Goal: Find specific page/section: Find specific page/section

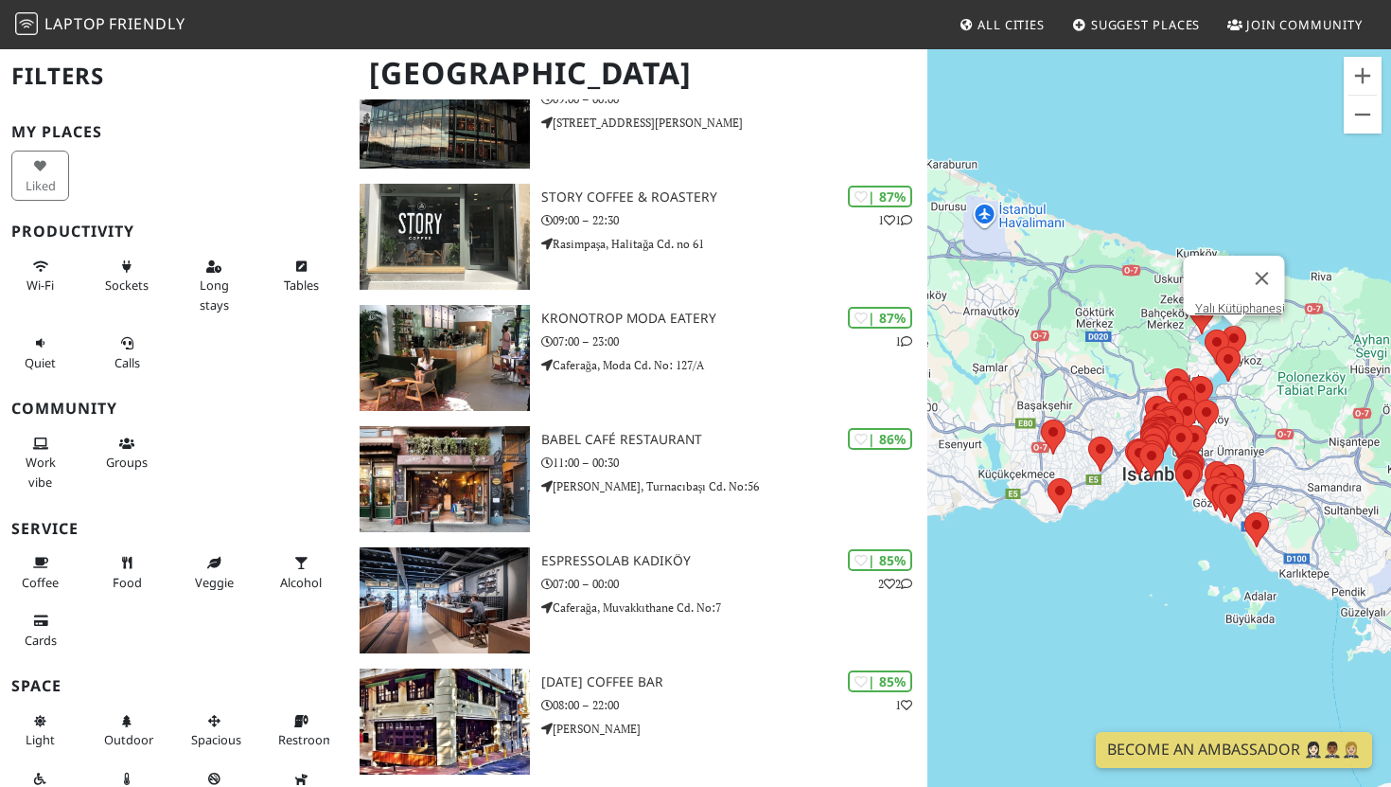
scroll to position [1813, 0]
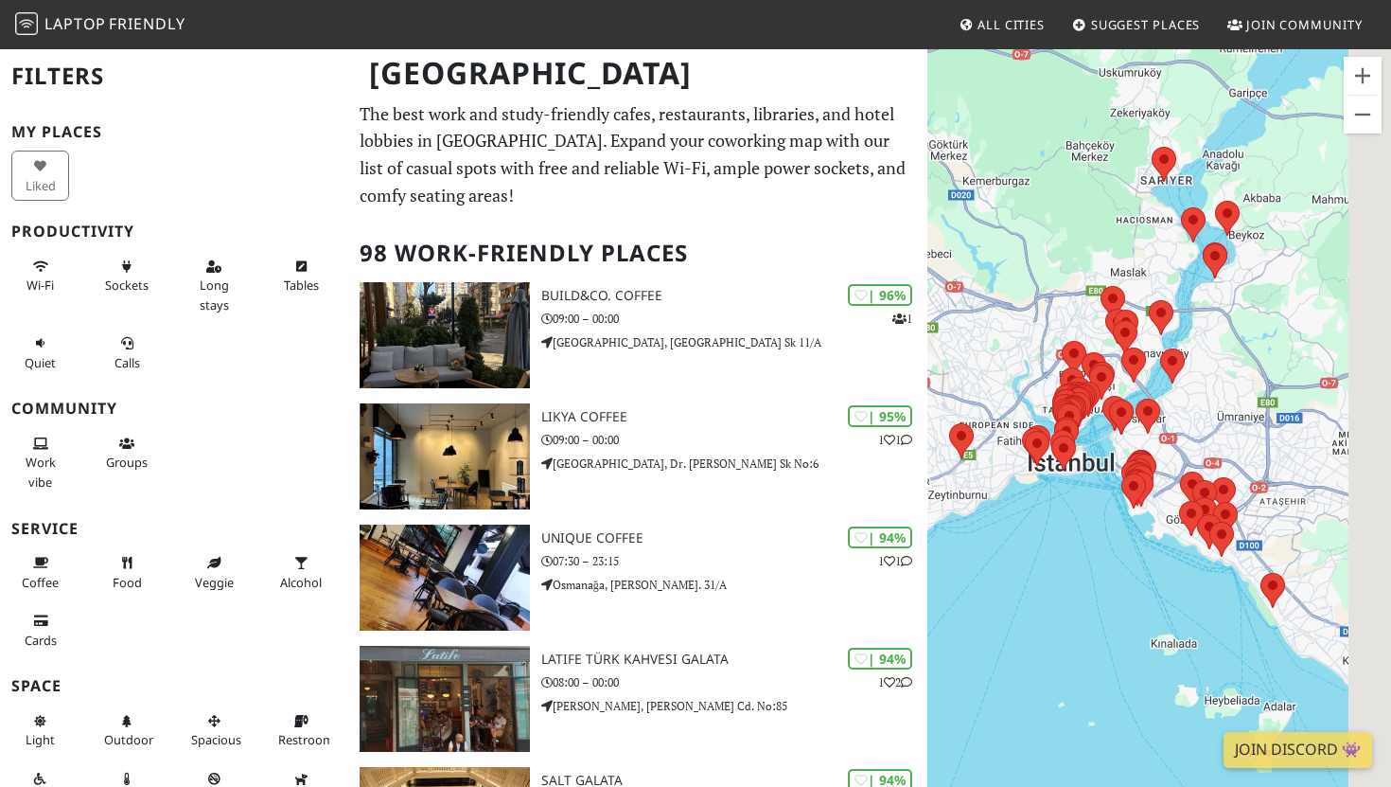
drag, startPoint x: 1189, startPoint y: 472, endPoint x: 989, endPoint y: 452, distance: 200.8
click at [989, 452] on div at bounding box center [1160, 440] width 464 height 787
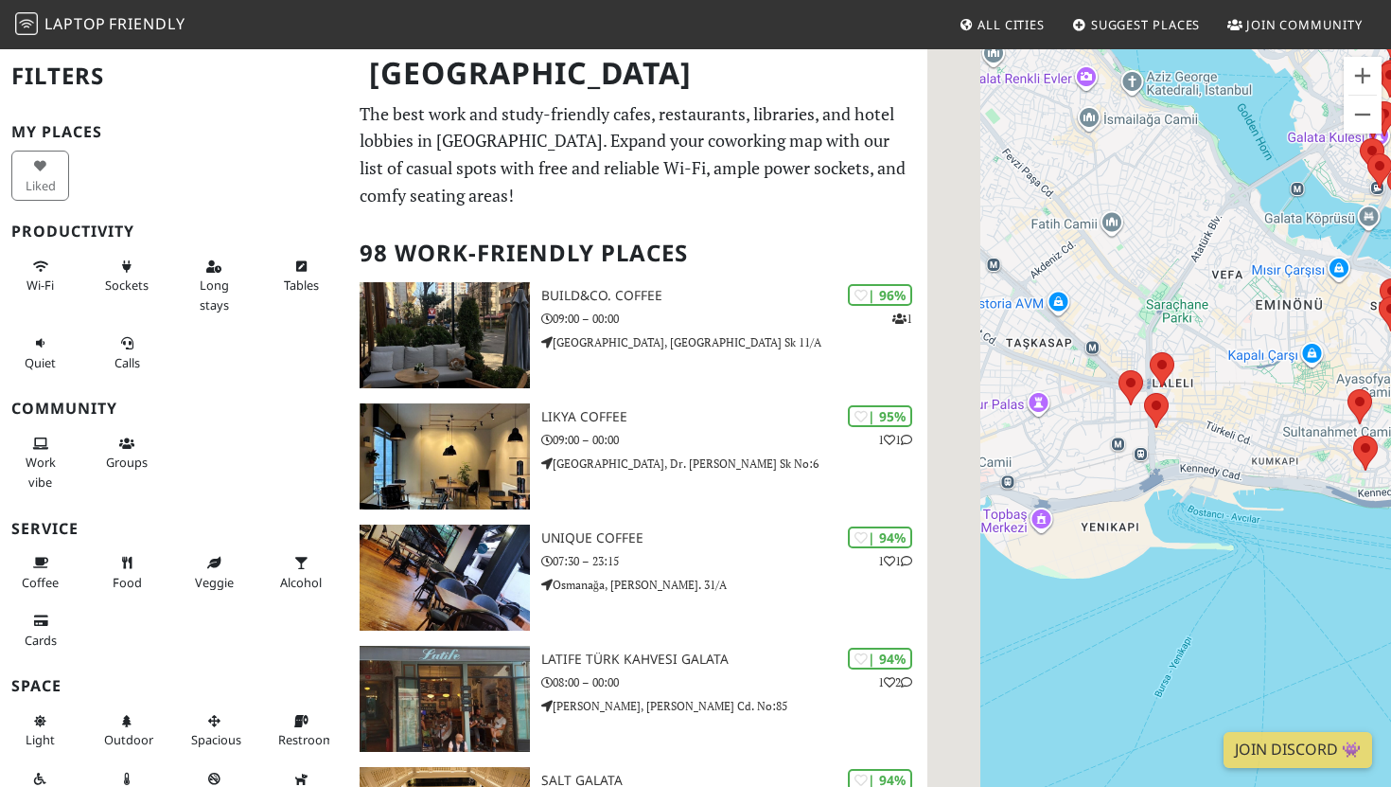
drag, startPoint x: 1075, startPoint y: 442, endPoint x: 1391, endPoint y: 380, distance: 321.3
click at [1391, 380] on div at bounding box center [1160, 440] width 464 height 787
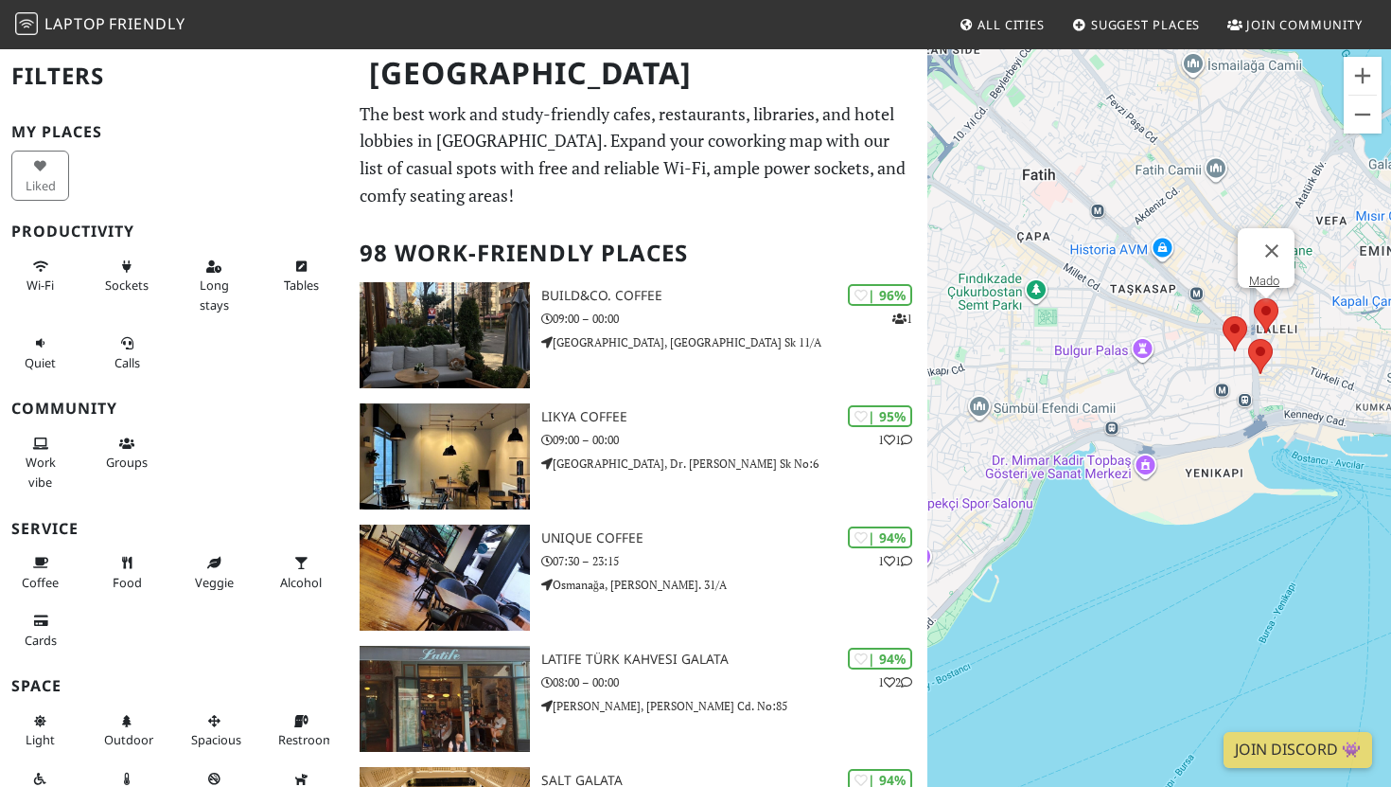
click at [1254, 298] on area at bounding box center [1254, 298] width 0 height 0
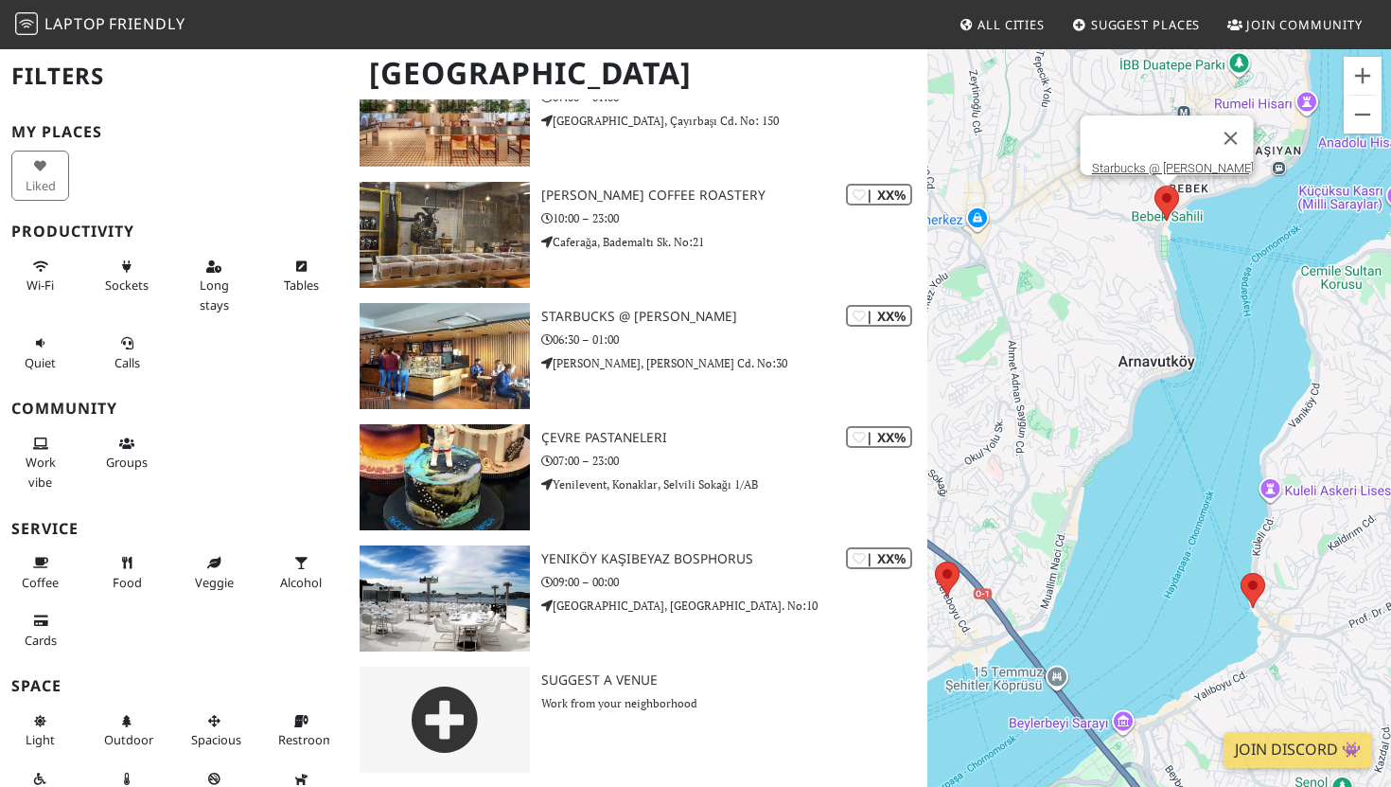
scroll to position [10290, 0]
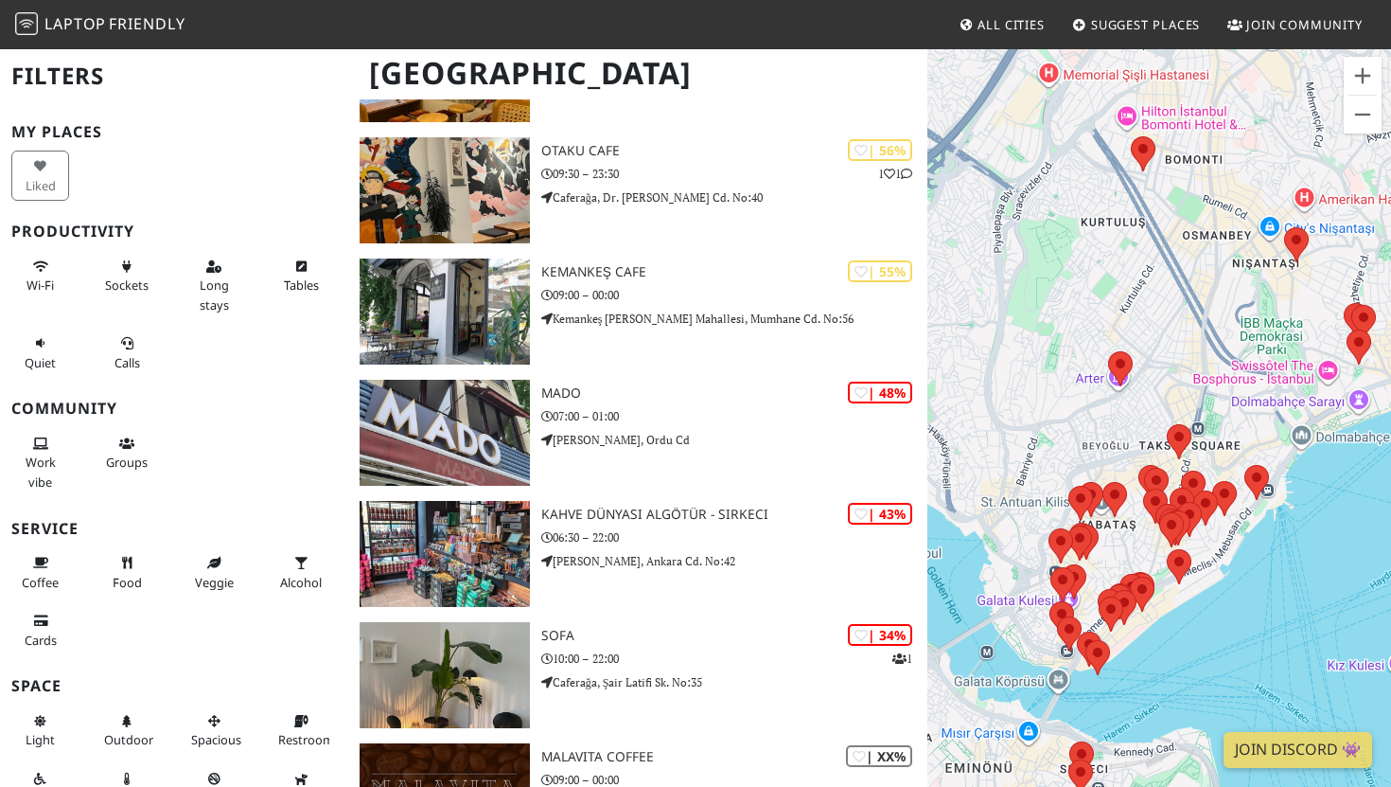
drag, startPoint x: 1152, startPoint y: 503, endPoint x: 1160, endPoint y: 248, distance: 254.7
click at [1143, 488] on area at bounding box center [1143, 488] width 0 height 0
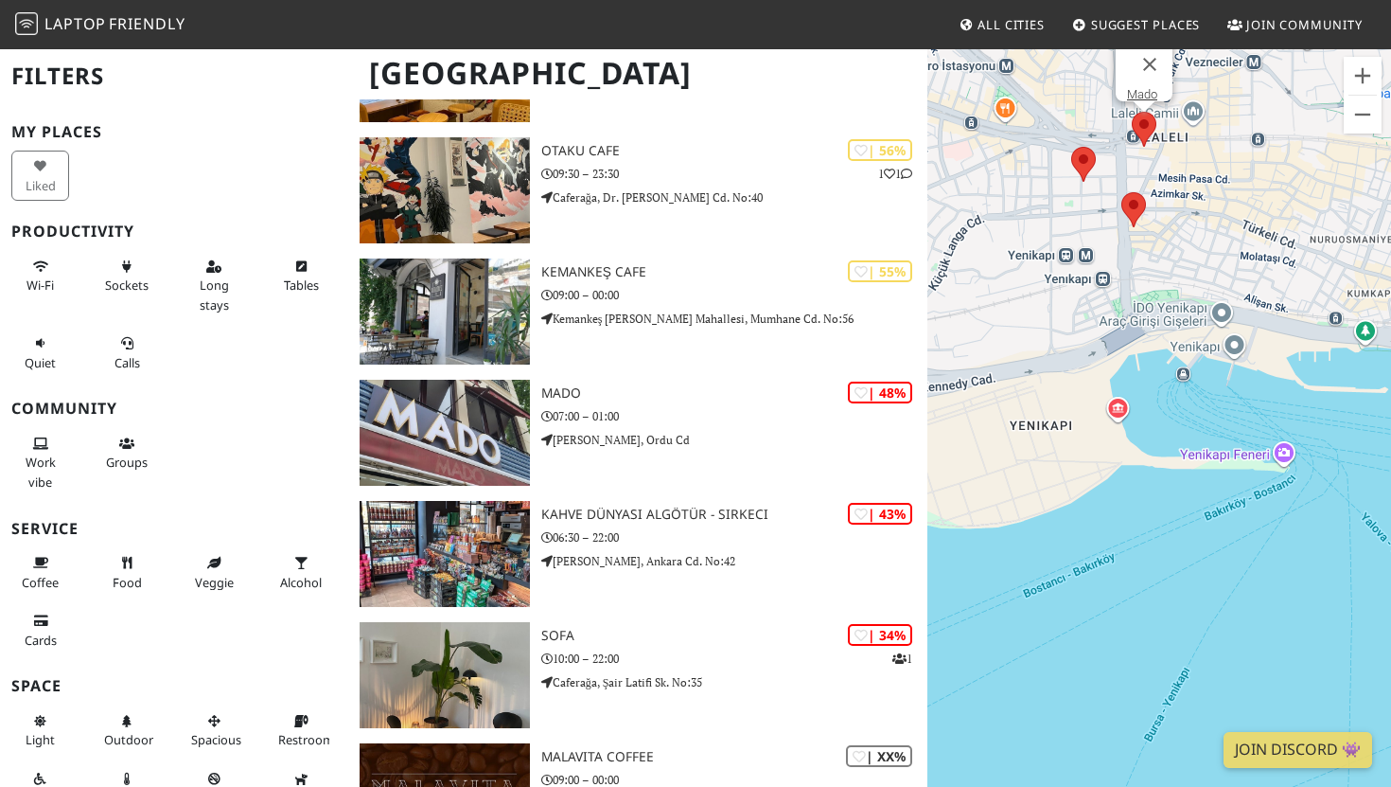
drag, startPoint x: 1121, startPoint y: 260, endPoint x: 1185, endPoint y: 445, distance: 195.5
click at [1185, 445] on div "Mado" at bounding box center [1160, 440] width 464 height 787
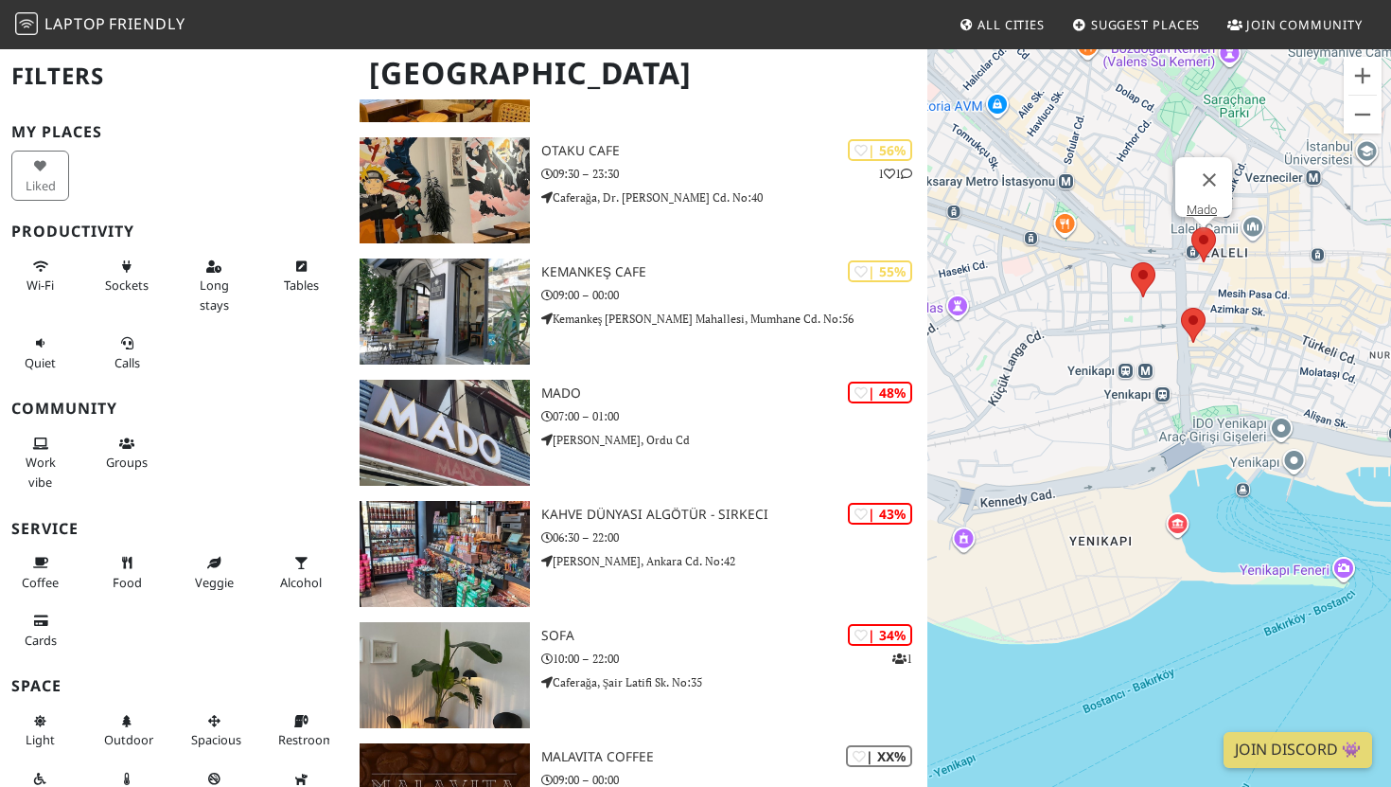
click at [1190, 340] on img at bounding box center [1193, 325] width 25 height 35
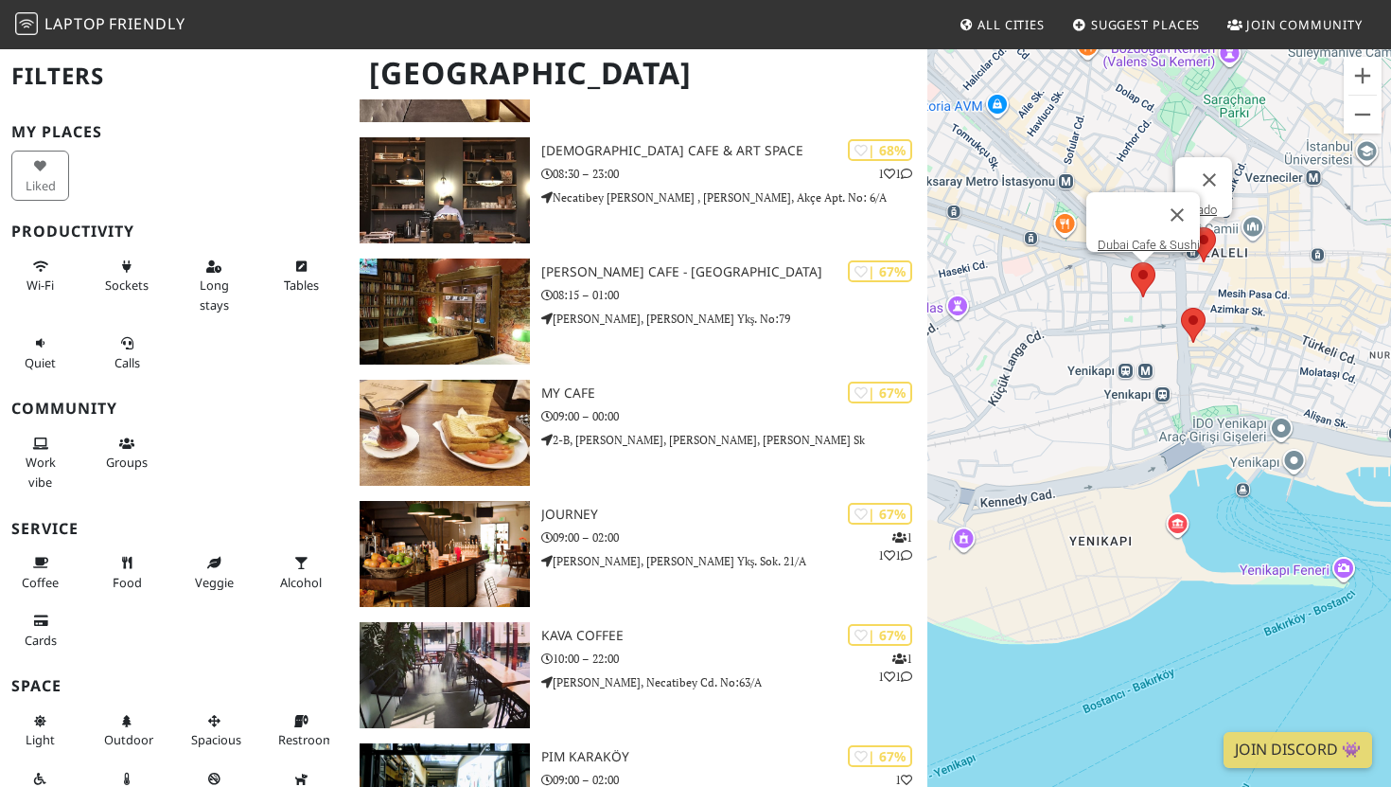
click at [1131, 262] on area at bounding box center [1131, 262] width 0 height 0
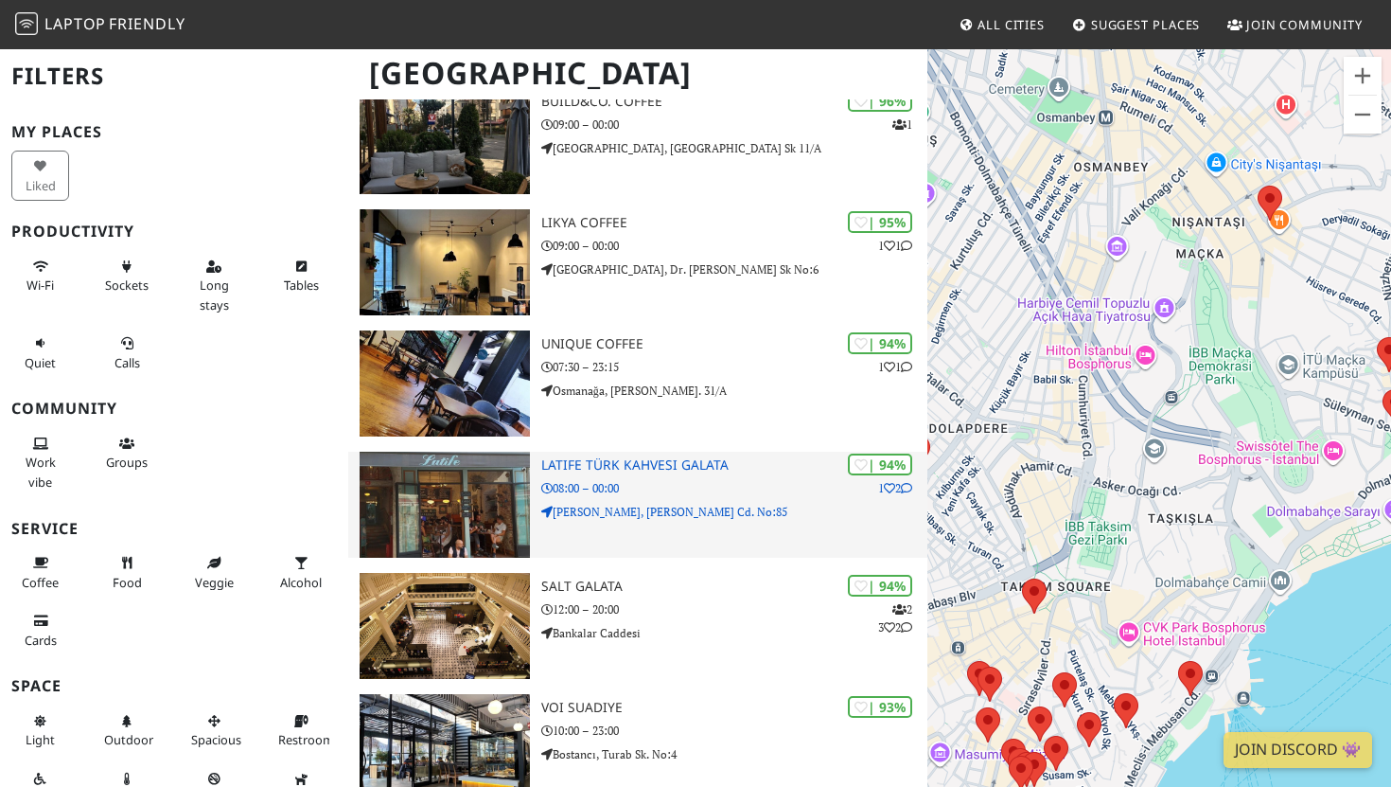
scroll to position [0, 0]
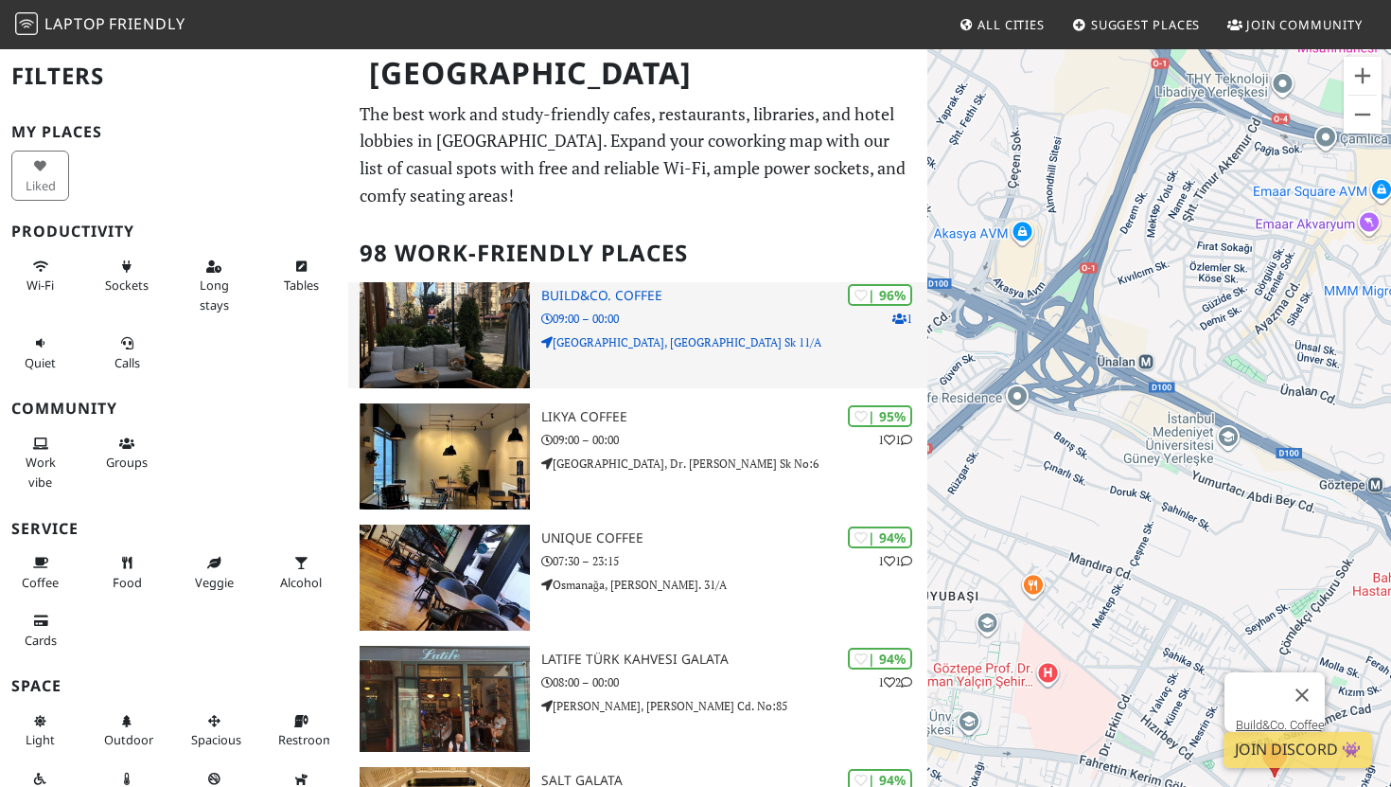
click at [580, 299] on h3 "Build&Co. Coffee" at bounding box center [734, 296] width 386 height 16
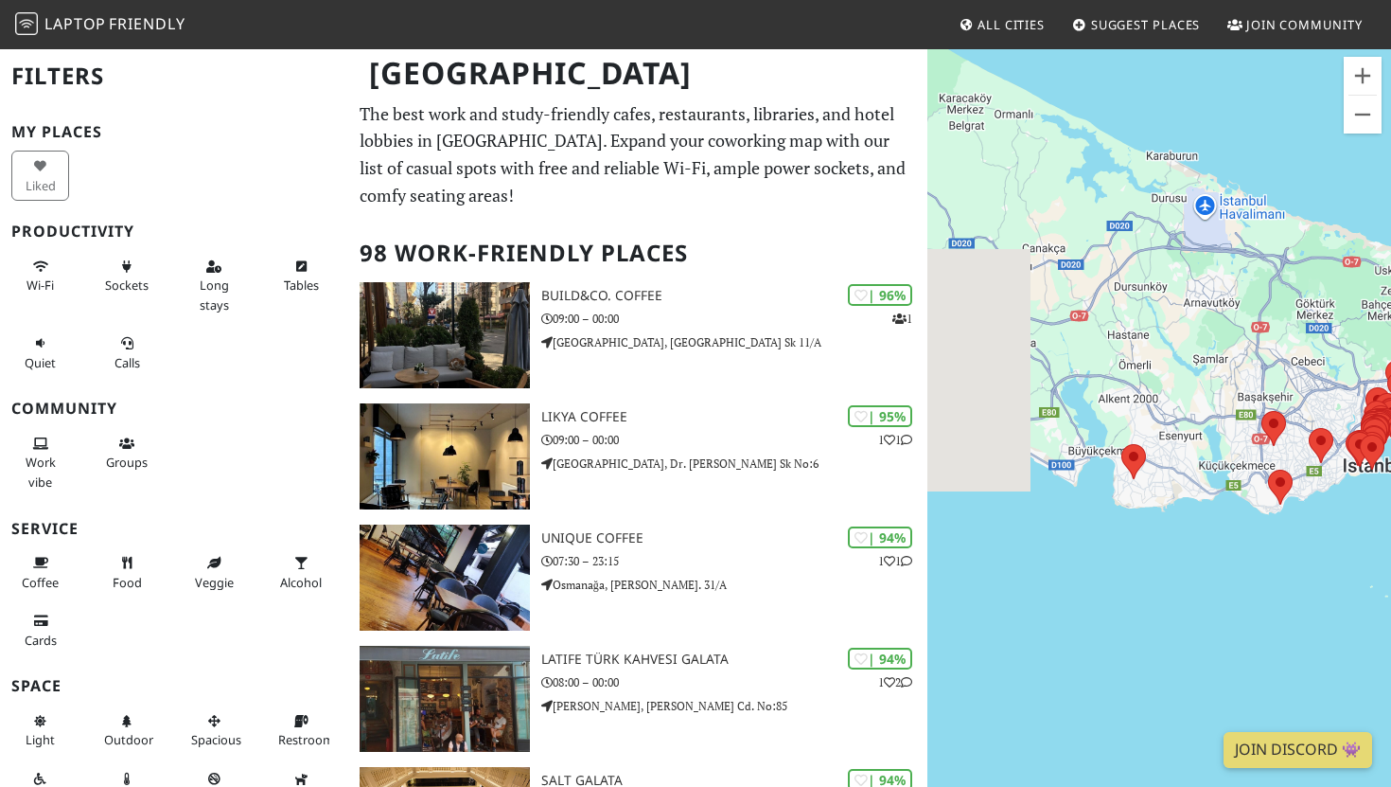
drag, startPoint x: 1055, startPoint y: 393, endPoint x: 1320, endPoint y: 374, distance: 264.8
click at [1318, 374] on div at bounding box center [1160, 440] width 464 height 787
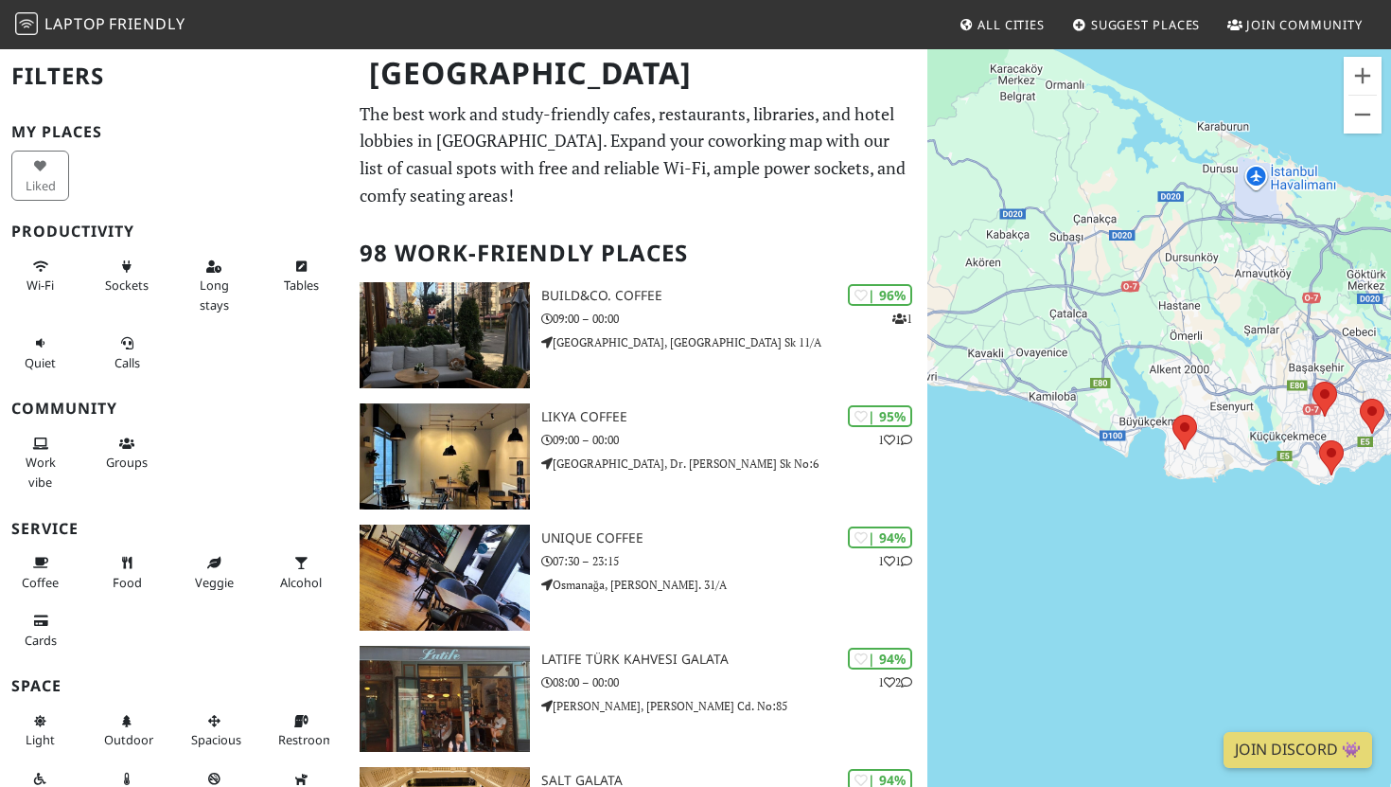
drag, startPoint x: 1280, startPoint y: 427, endPoint x: 1083, endPoint y: 415, distance: 197.3
click at [1083, 415] on div at bounding box center [1160, 440] width 464 height 787
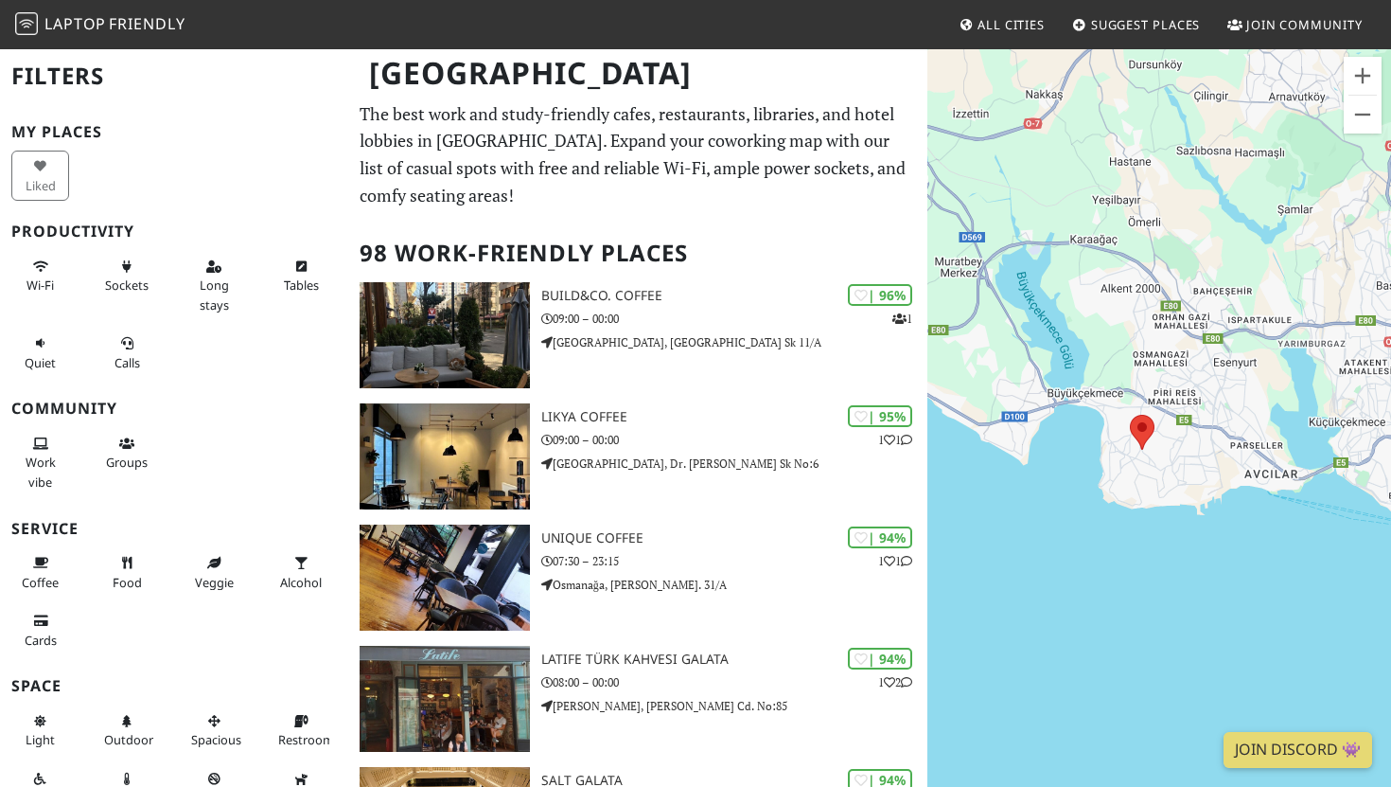
drag, startPoint x: 1175, startPoint y: 503, endPoint x: 969, endPoint y: 476, distance: 207.1
click at [969, 477] on div at bounding box center [1160, 440] width 464 height 787
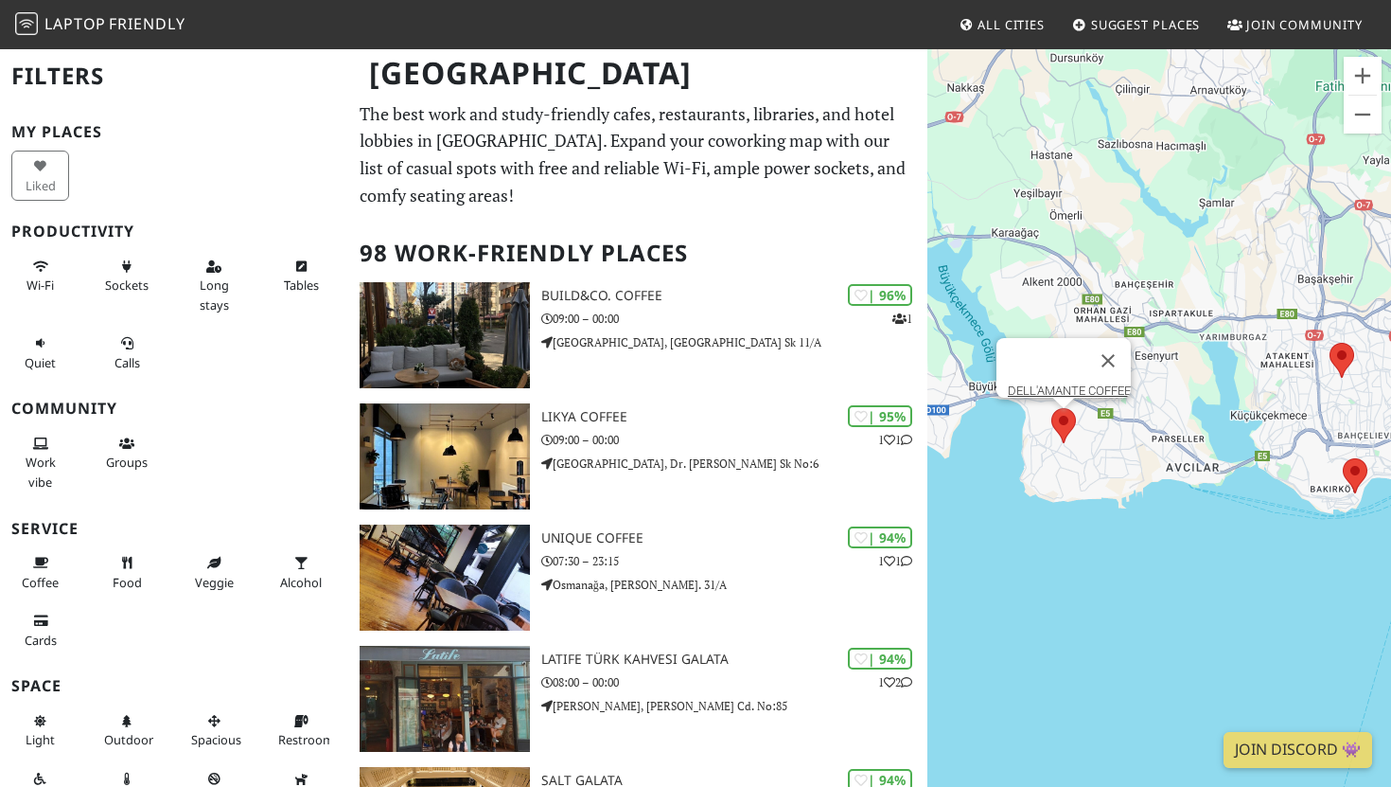
click at [1052, 408] on area at bounding box center [1052, 408] width 0 height 0
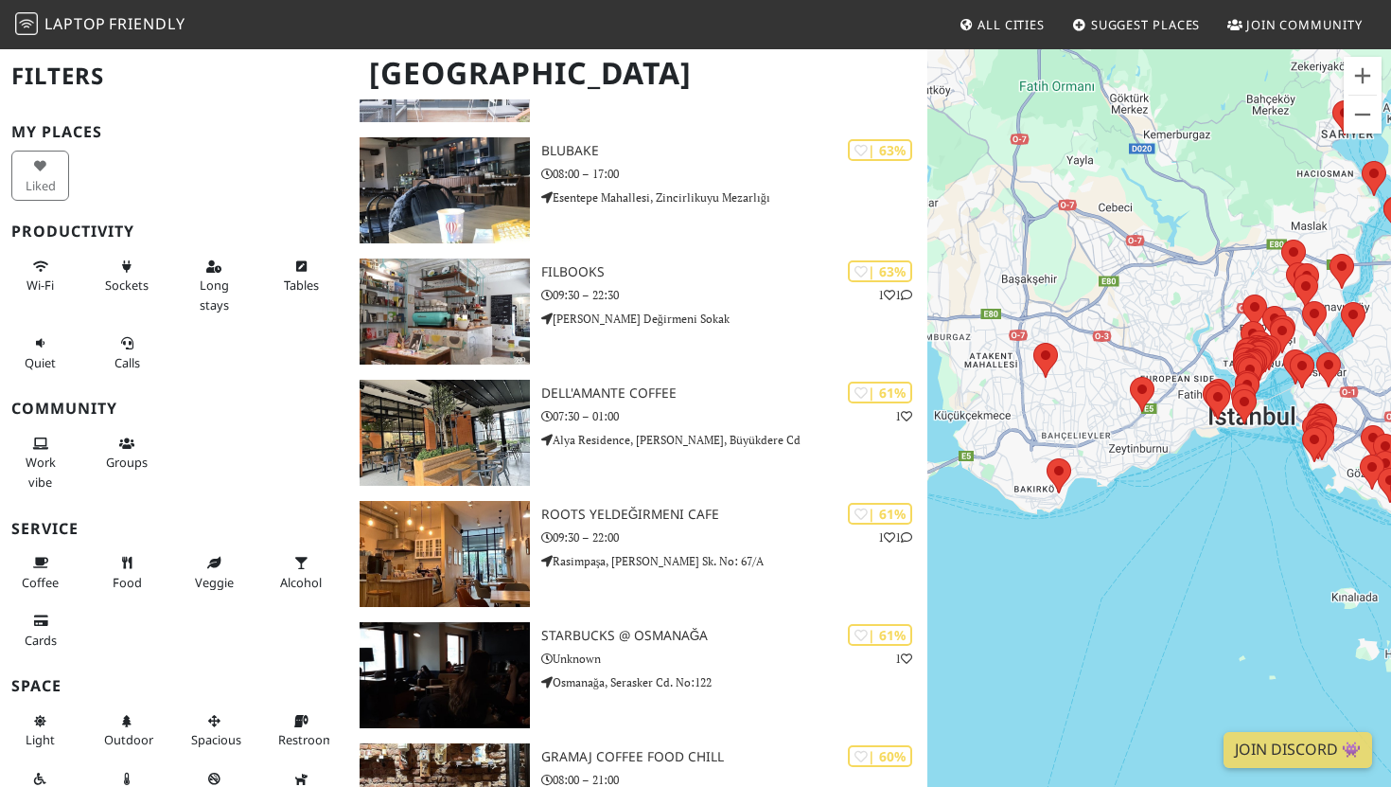
scroll to position [3901, 0]
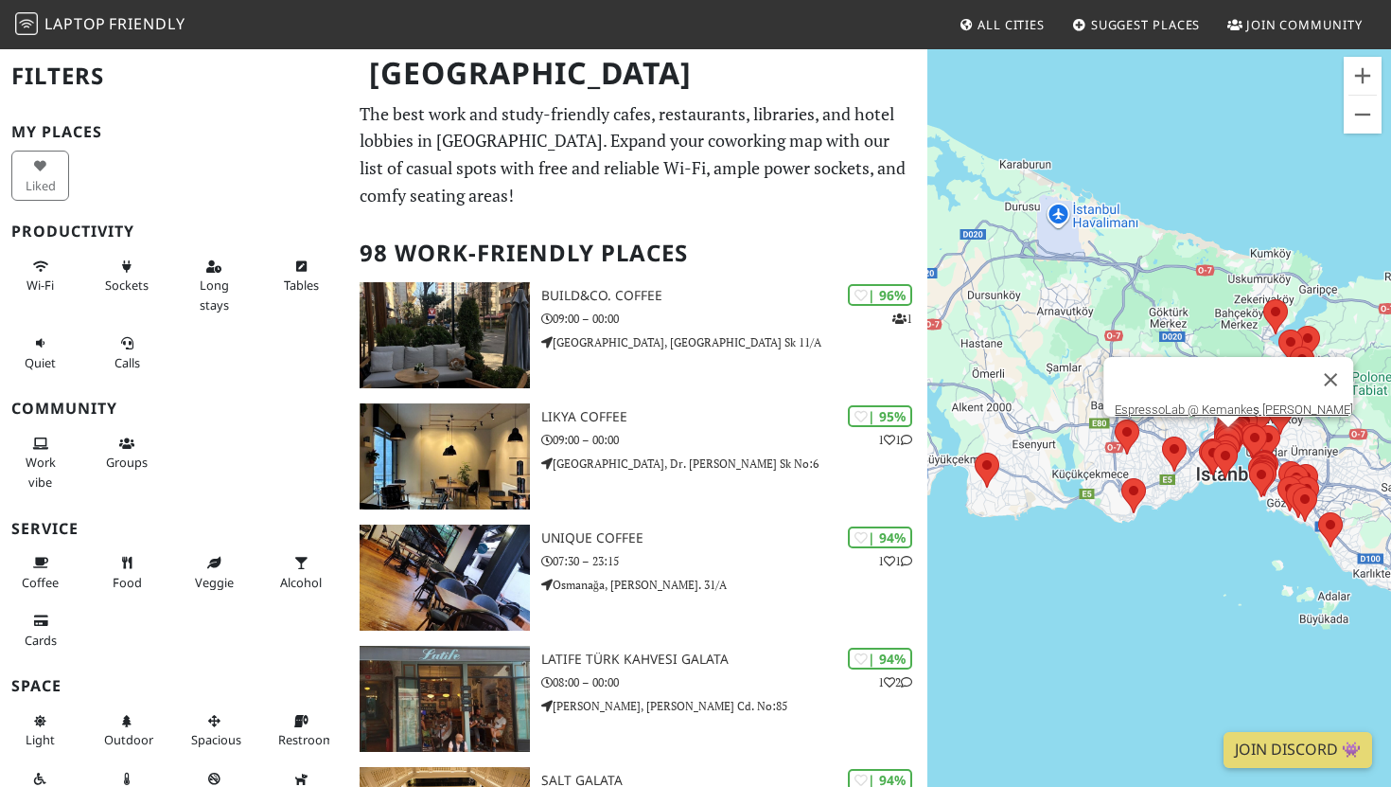
scroll to position [3901, 0]
